Goal: Information Seeking & Learning: Learn about a topic

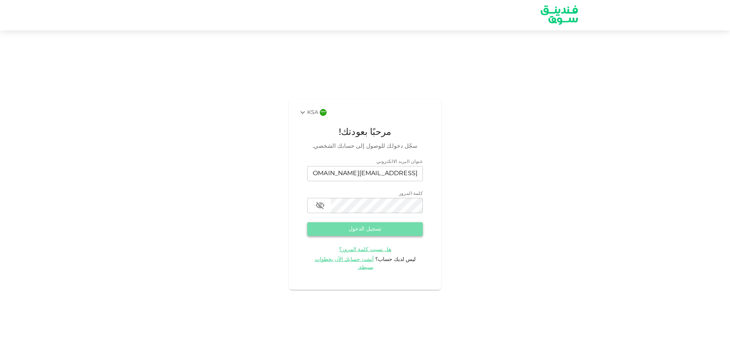
click at [375, 233] on button "تسجيل الدخول" at bounding box center [365, 230] width 116 height 14
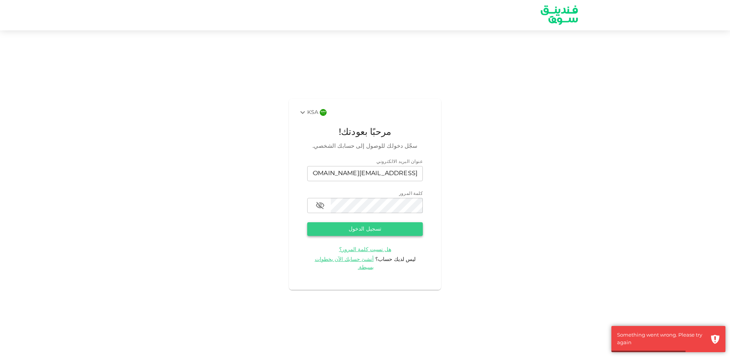
click at [363, 227] on button "تسجيل الدخول" at bounding box center [365, 230] width 116 height 14
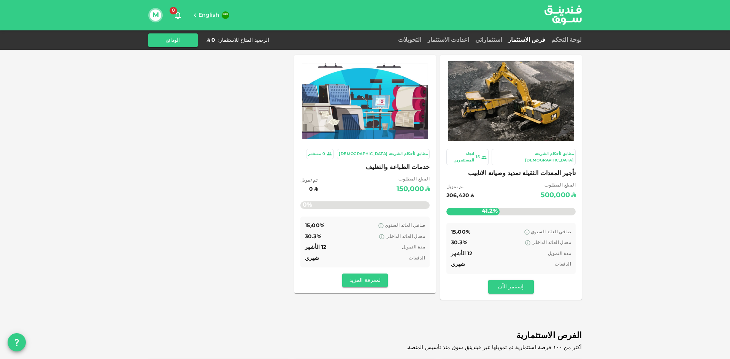
click at [511, 175] on div "تأجير المعدات الثقيلة تمديد وصيانة الانابيب المبلغ المطلوب ʢ 500,000 تم تمويل ʢ…" at bounding box center [511, 194] width 129 height 51
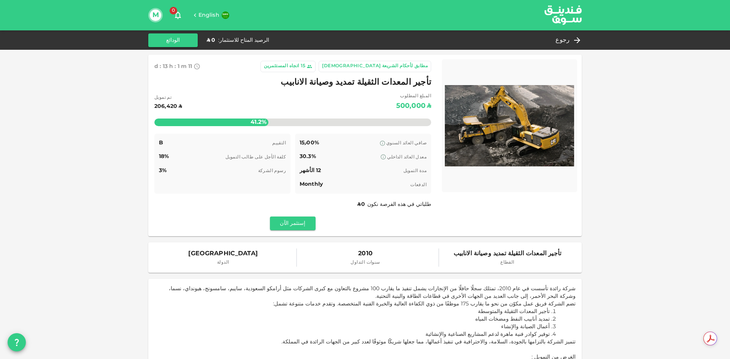
click at [572, 46] on div "رجوع الرصيد المتاح للاستثمار : ʢ 0 الودائع" at bounding box center [365, 40] width 434 height 14
click at [572, 41] on div "رجوع" at bounding box center [567, 40] width 29 height 11
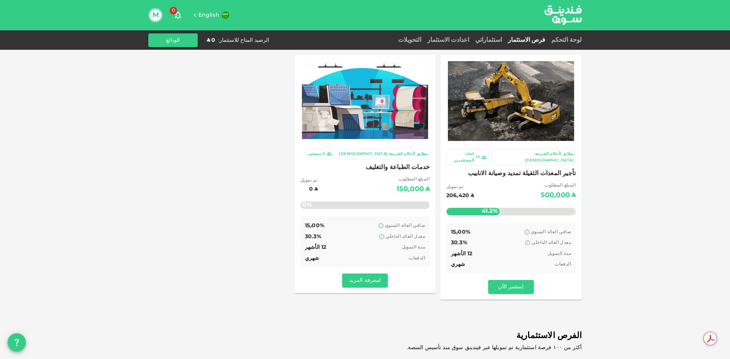
click at [418, 166] on span "خدمات الطباعة والتغليف" at bounding box center [365, 167] width 129 height 11
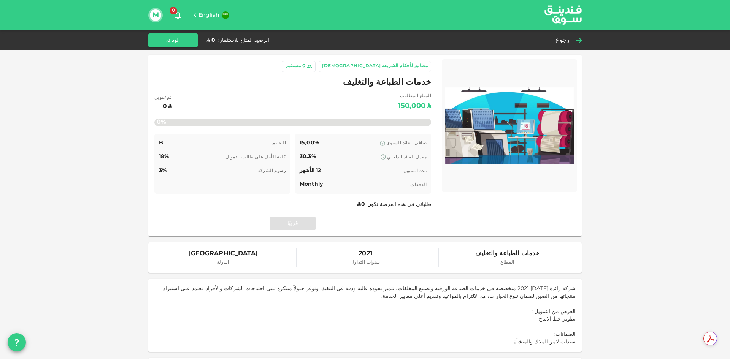
click at [576, 40] on icon at bounding box center [579, 40] width 9 height 9
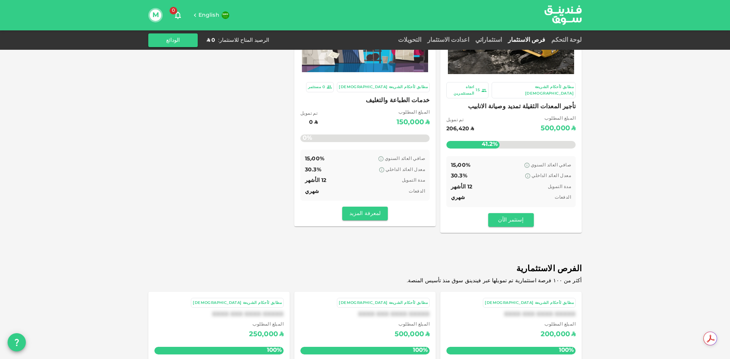
scroll to position [146, 0]
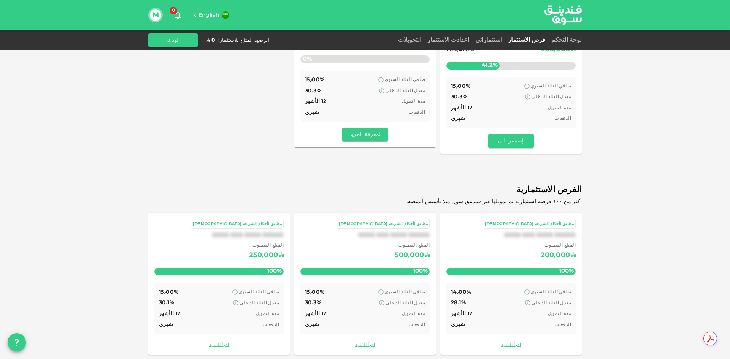
click at [554, 242] on span "المبلغ المطلوب" at bounding box center [558, 246] width 35 height 8
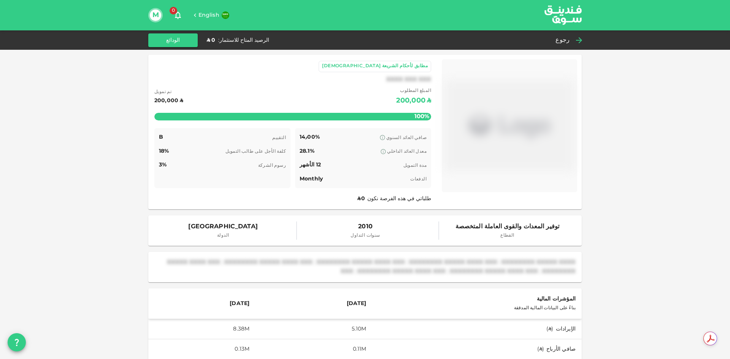
click at [577, 39] on icon at bounding box center [579, 40] width 9 height 9
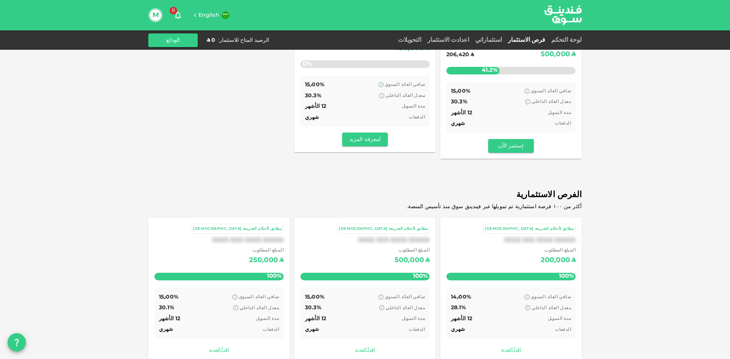
scroll to position [146, 0]
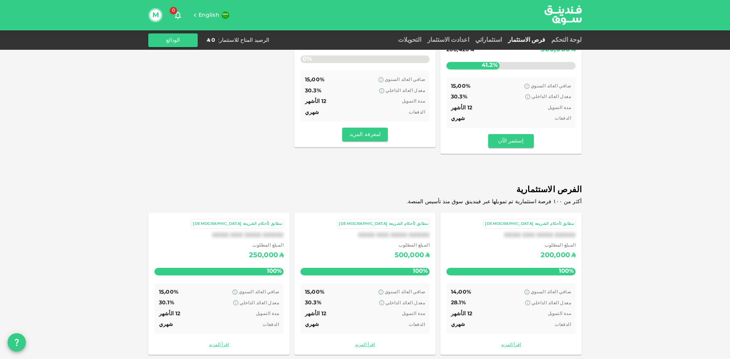
click at [410, 232] on div "XXXX XXX XXXX XXXXX" at bounding box center [365, 235] width 129 height 7
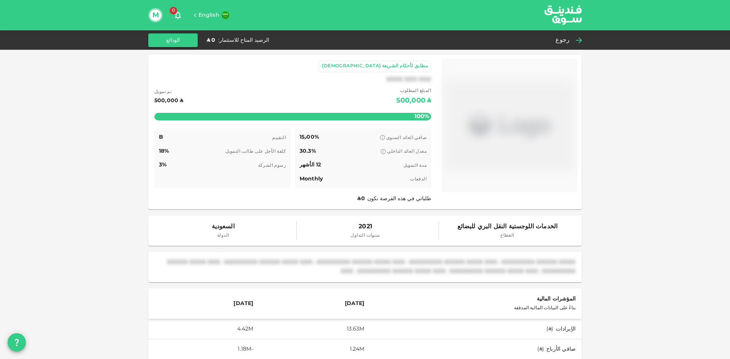
click at [569, 41] on span "رجوع" at bounding box center [563, 40] width 14 height 11
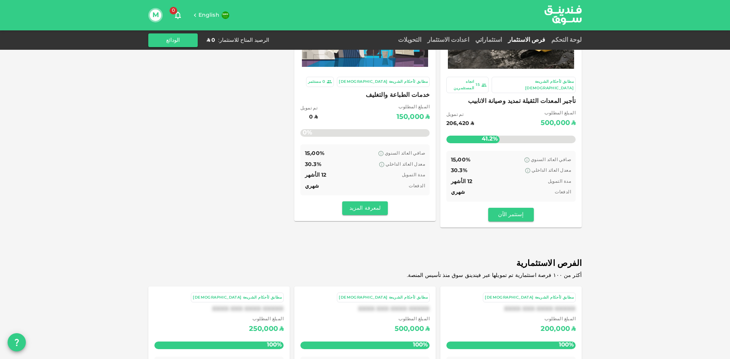
scroll to position [146, 0]
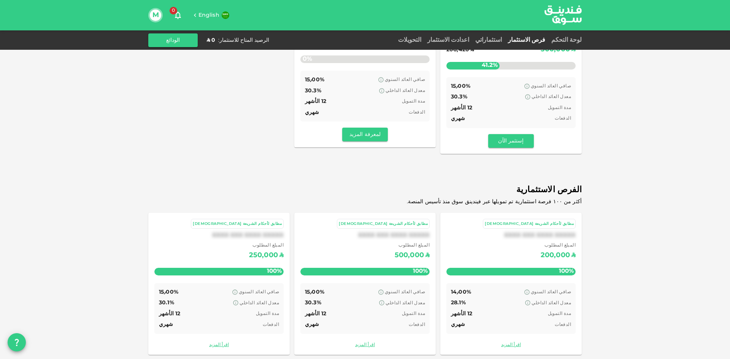
click at [264, 268] on div "100%" at bounding box center [218, 272] width 129 height 8
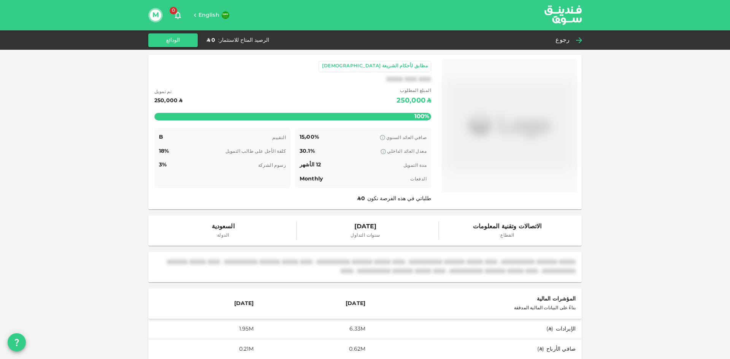
click at [571, 37] on div "رجوع" at bounding box center [567, 40] width 29 height 11
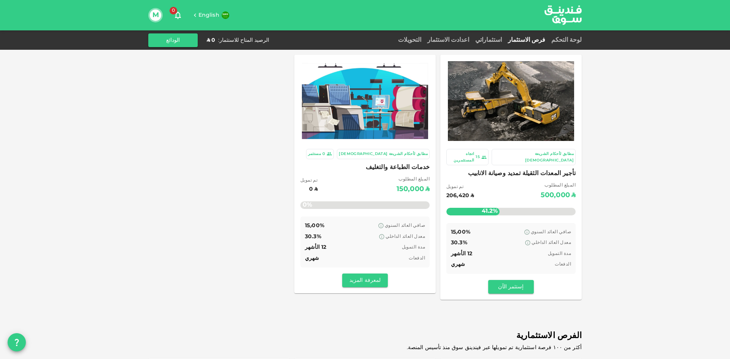
click at [565, 45] on div "لوحة التحكم" at bounding box center [565, 40] width 33 height 9
click at [569, 42] on link "لوحة التحكم" at bounding box center [565, 40] width 33 height 6
